Goal: Transaction & Acquisition: Purchase product/service

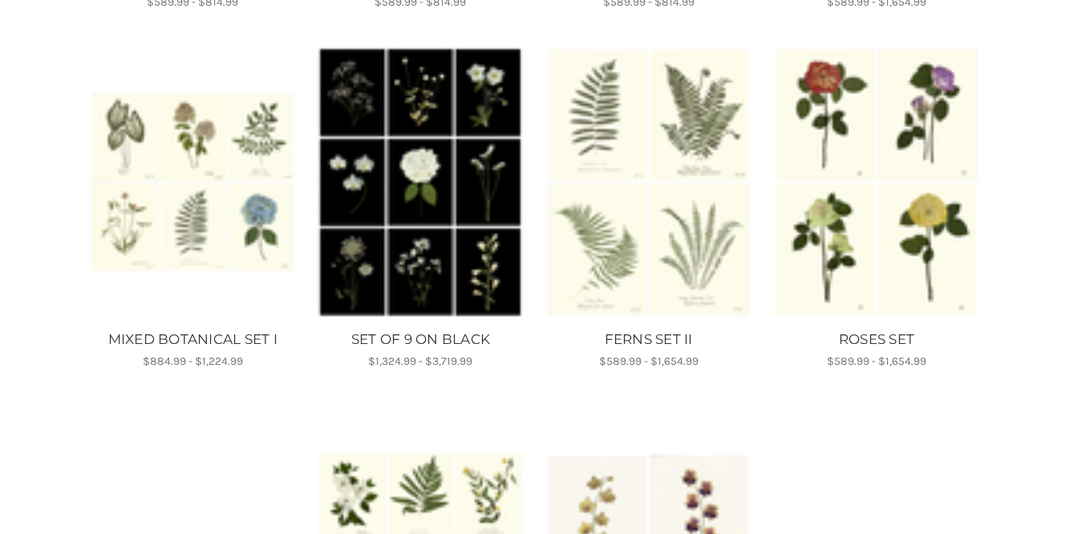
scroll to position [632, 0]
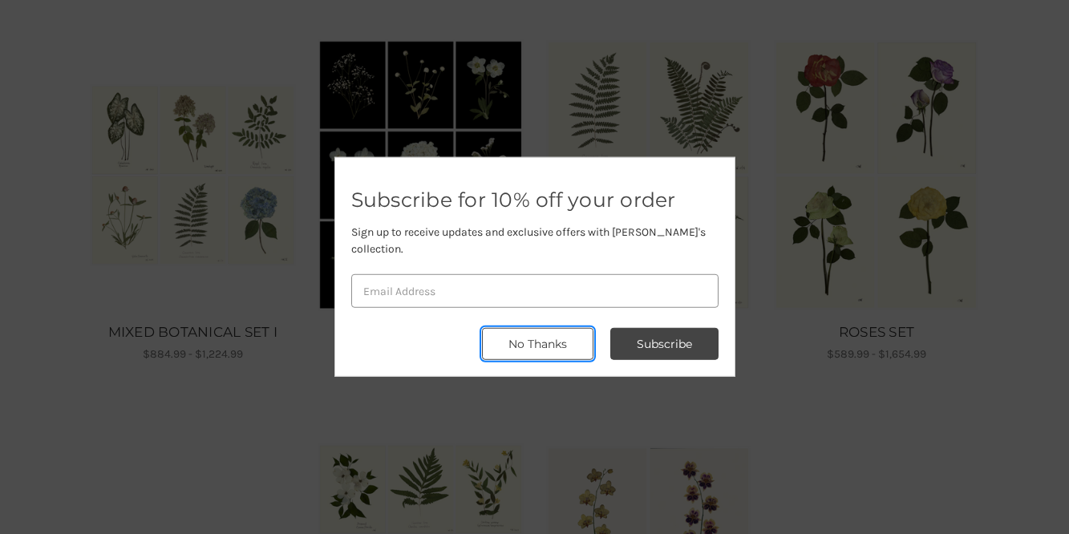
click at [546, 338] on button "No Thanks" at bounding box center [537, 344] width 111 height 32
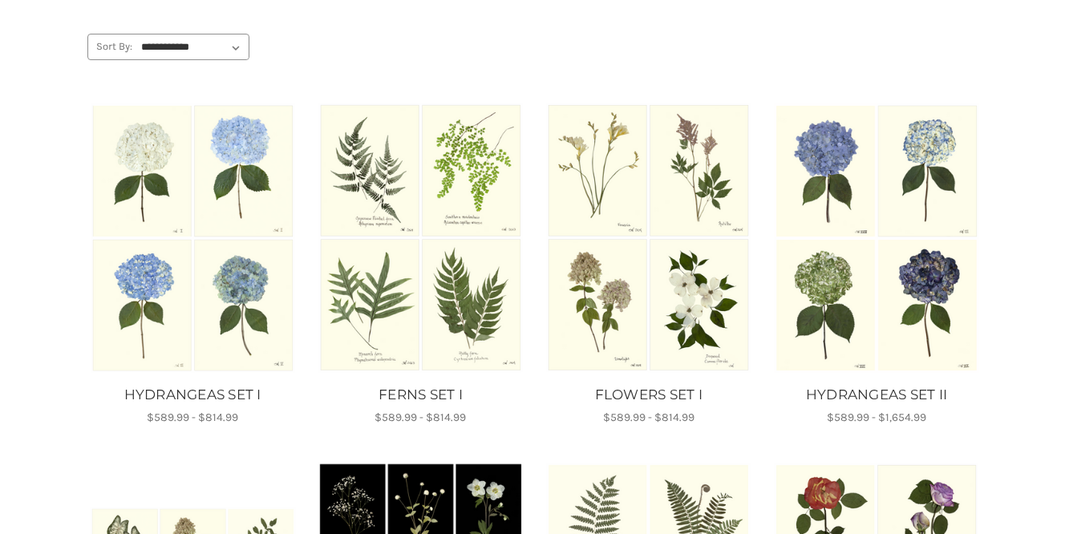
scroll to position [0, 0]
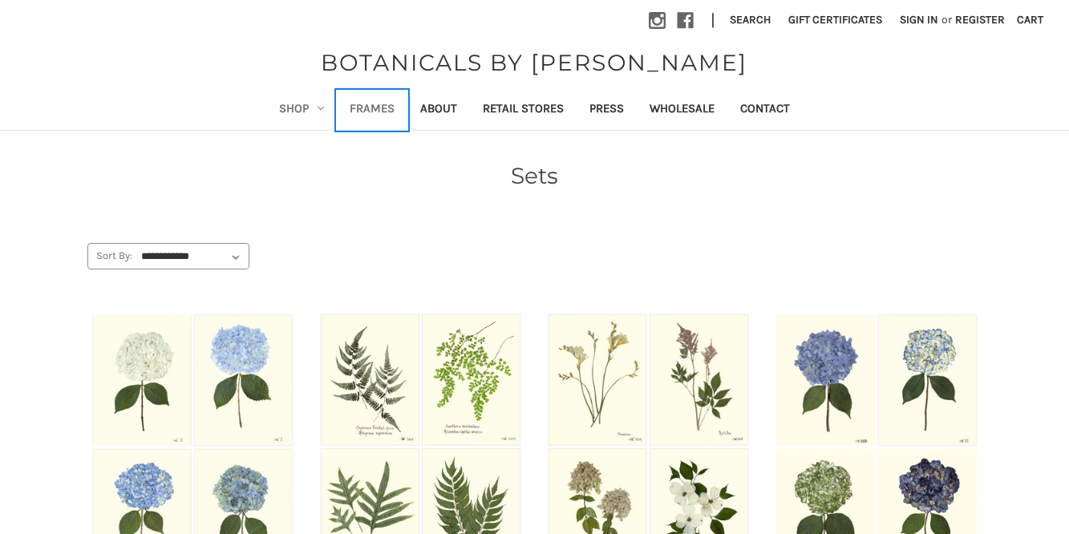
click at [373, 108] on link "Frames" at bounding box center [372, 110] width 71 height 39
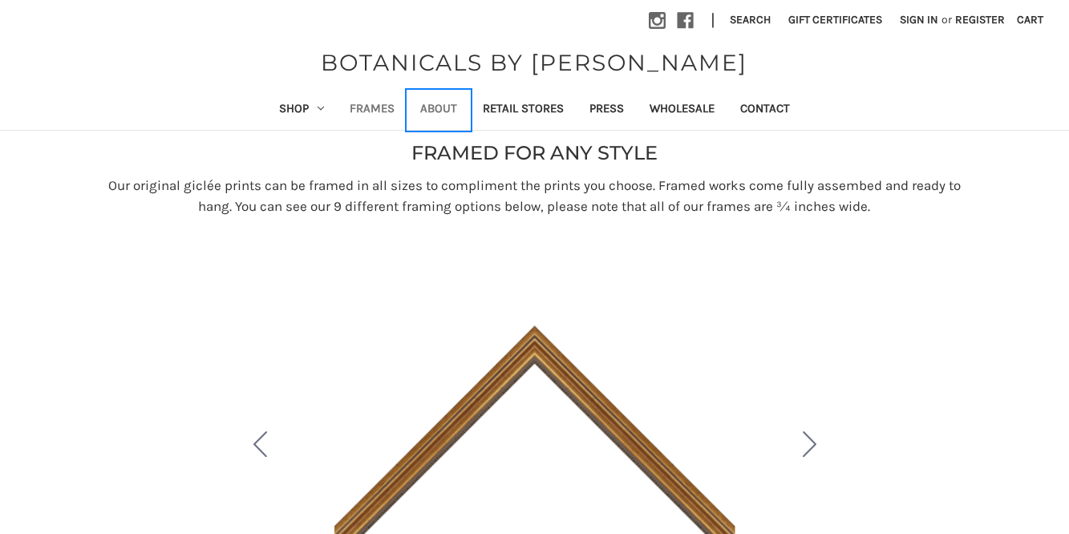
click at [447, 107] on link "About" at bounding box center [438, 110] width 63 height 39
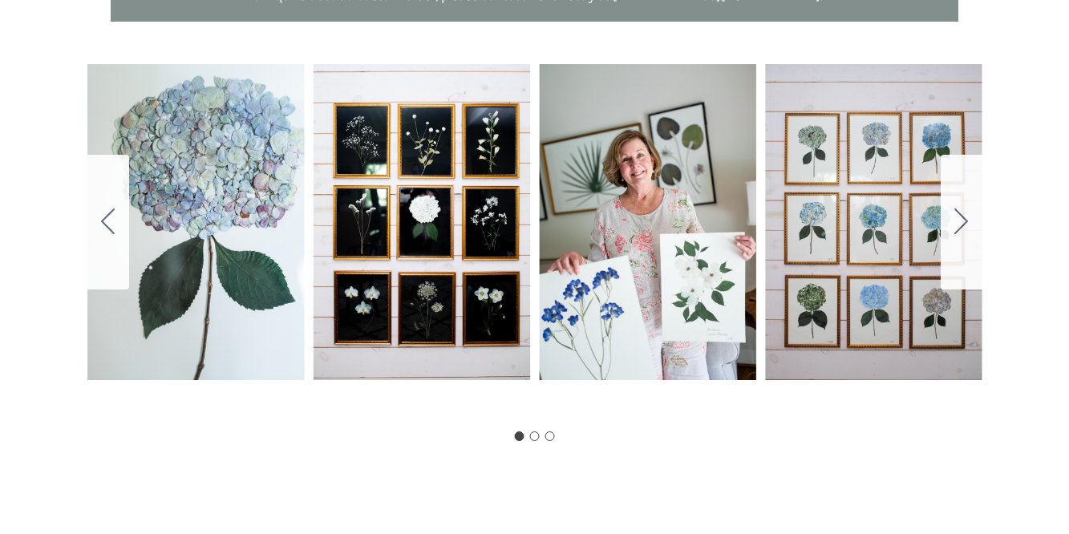
scroll to position [972, 0]
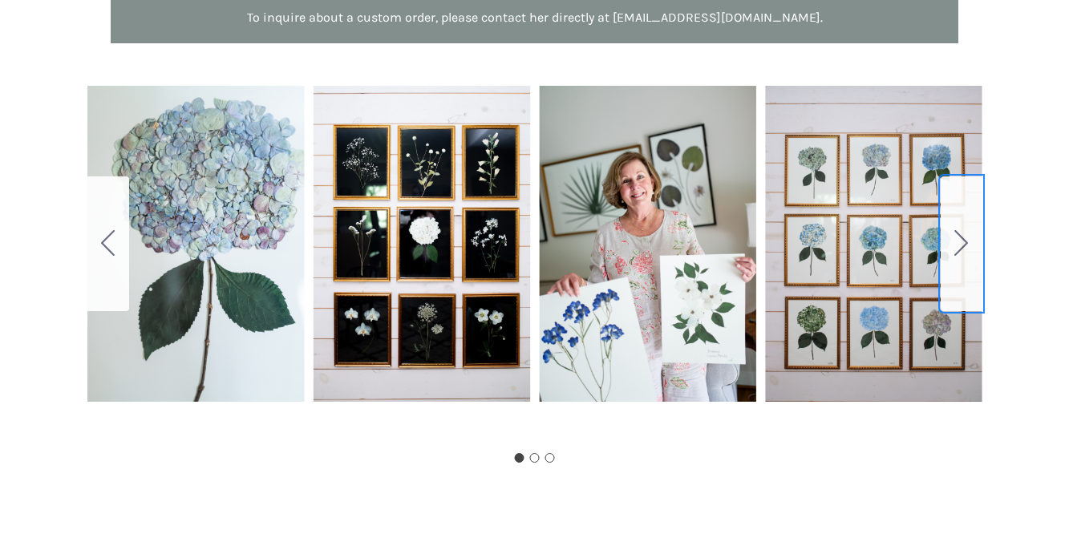
click at [968, 231] on button "Go to slide 2" at bounding box center [962, 243] width 42 height 135
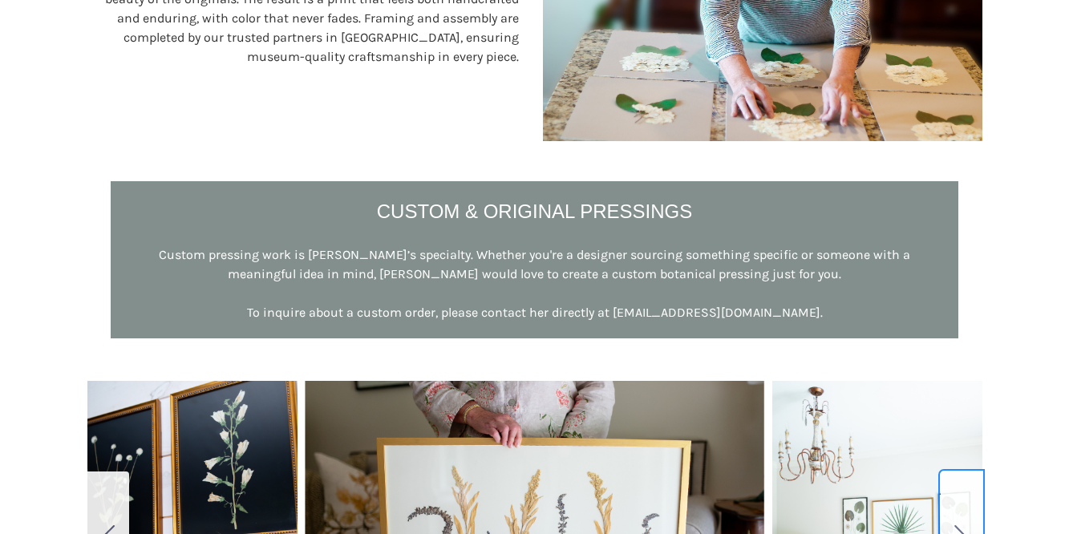
scroll to position [0, 0]
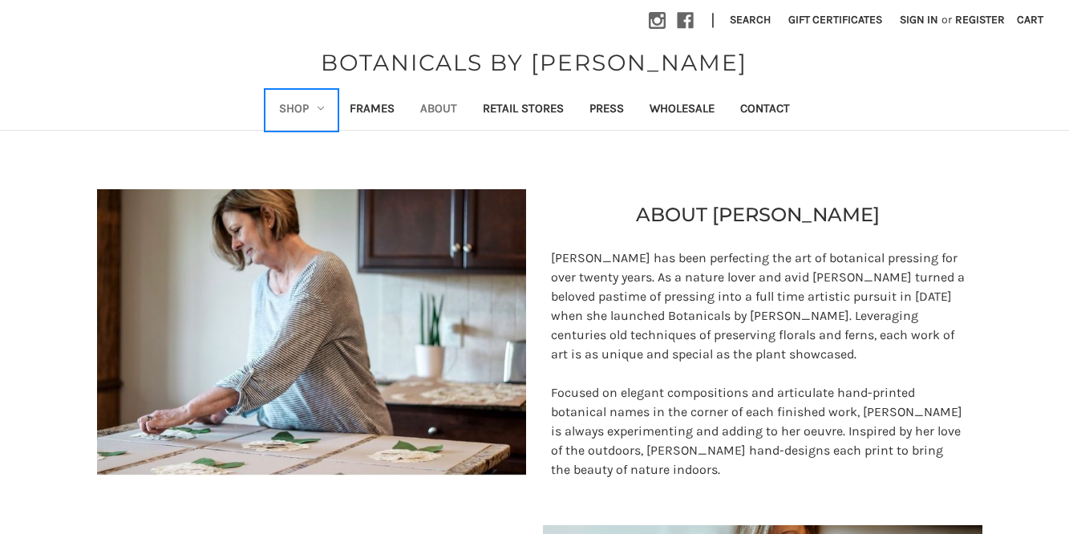
click at [292, 102] on link "Shop" at bounding box center [301, 110] width 71 height 39
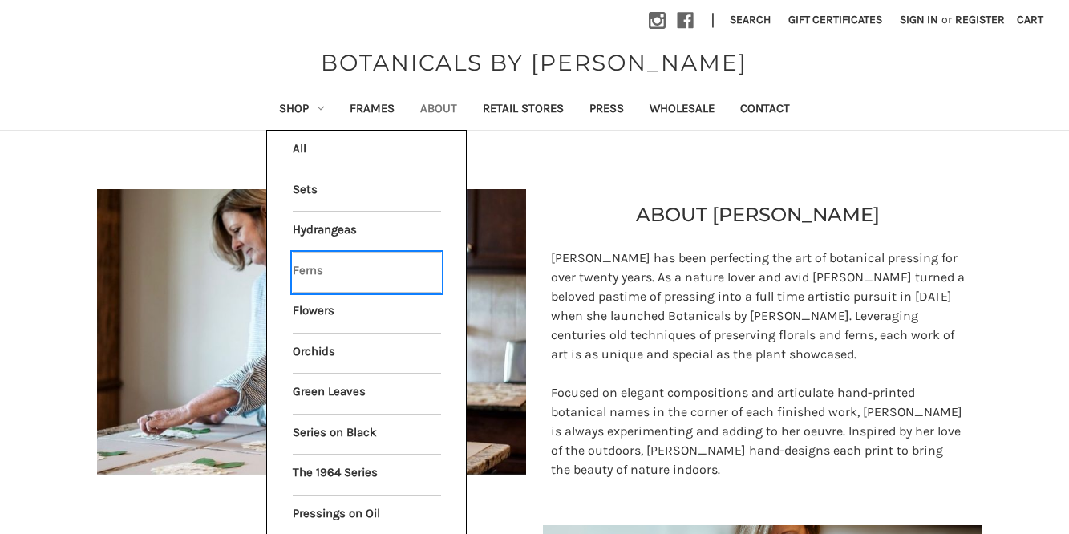
click at [317, 275] on link "Ferns" at bounding box center [367, 273] width 148 height 40
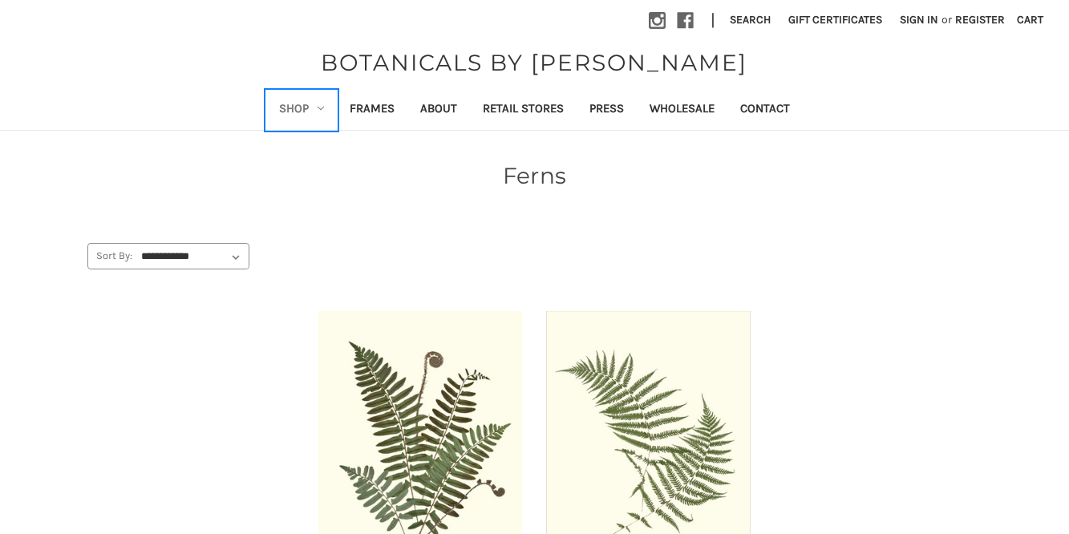
click at [302, 107] on link "Shop" at bounding box center [301, 110] width 71 height 39
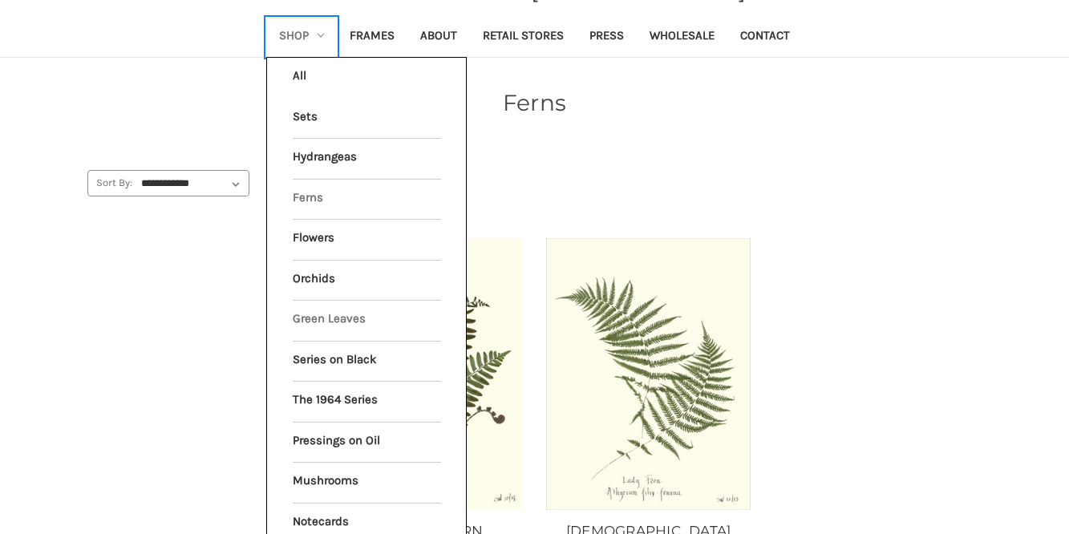
scroll to position [75, 0]
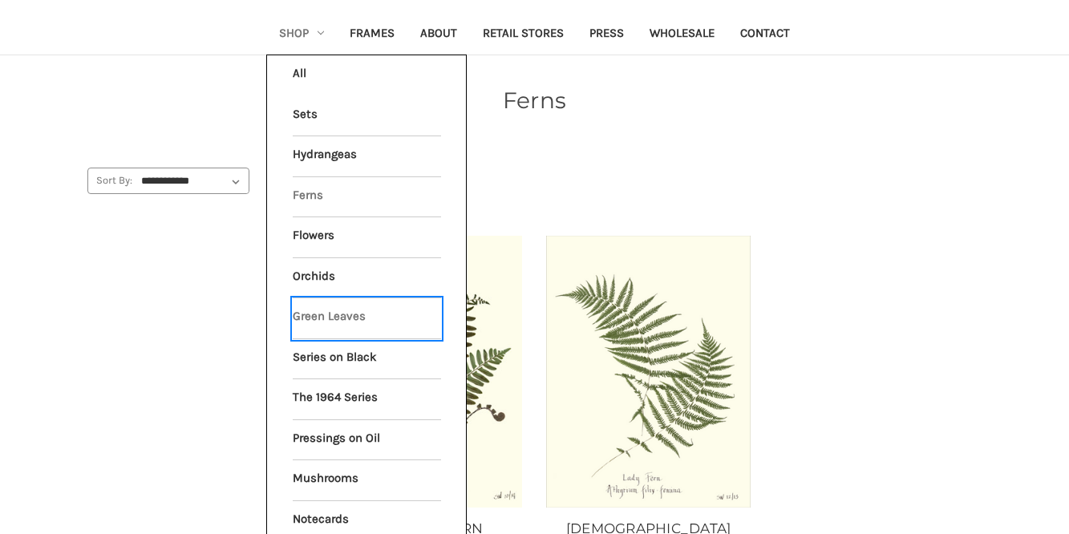
click at [331, 317] on link "Green Leaves" at bounding box center [367, 318] width 148 height 40
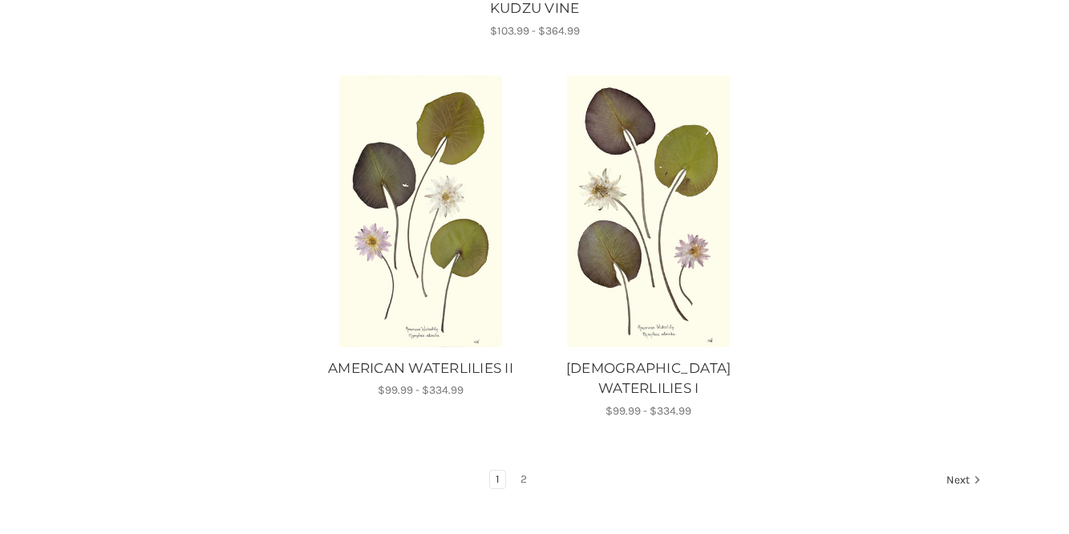
scroll to position [1970, 0]
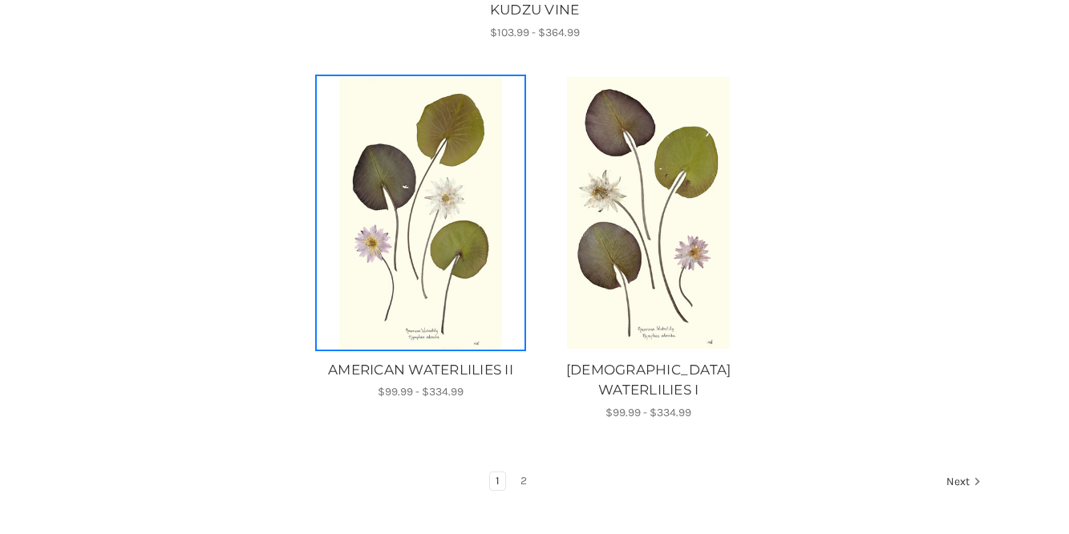
click at [399, 219] on img "AMERICAN WATERLILIES II, Price range from $99.99 to $334.99\a\a" at bounding box center [421, 213] width 206 height 272
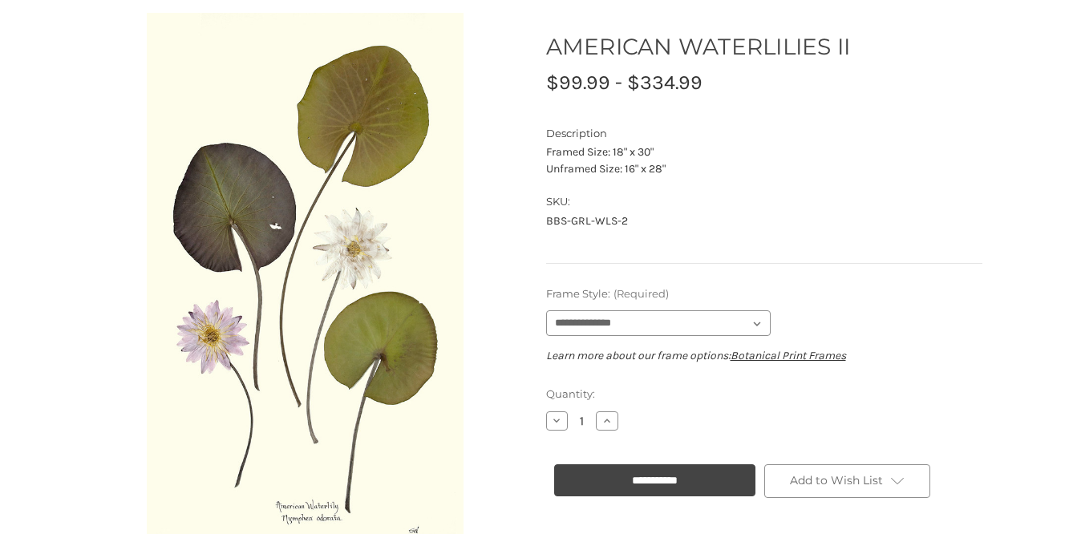
scroll to position [160, 0]
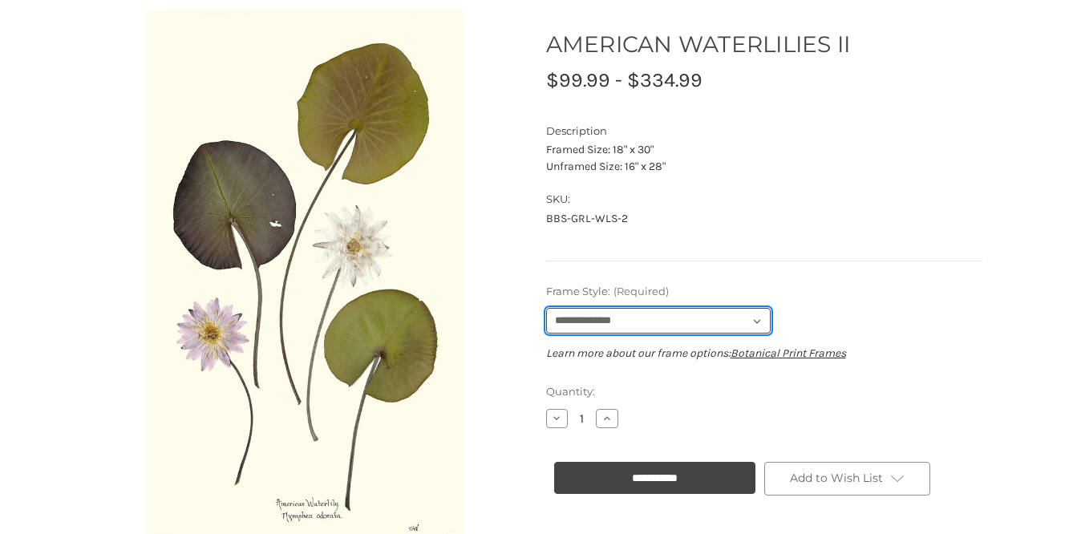
click at [736, 318] on select "**********" at bounding box center [658, 321] width 225 height 26
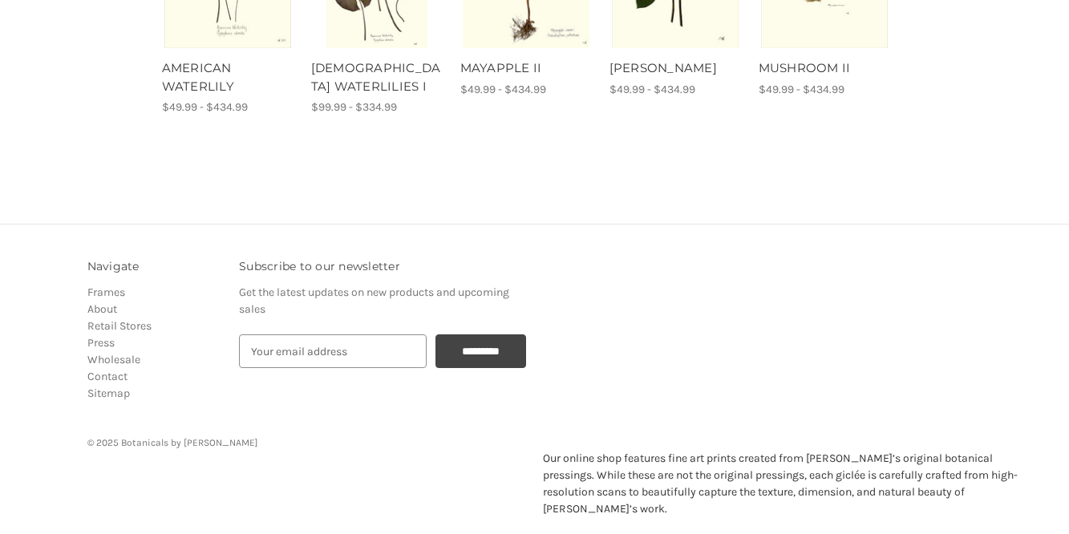
scroll to position [0, 0]
